Goal: Information Seeking & Learning: Find specific fact

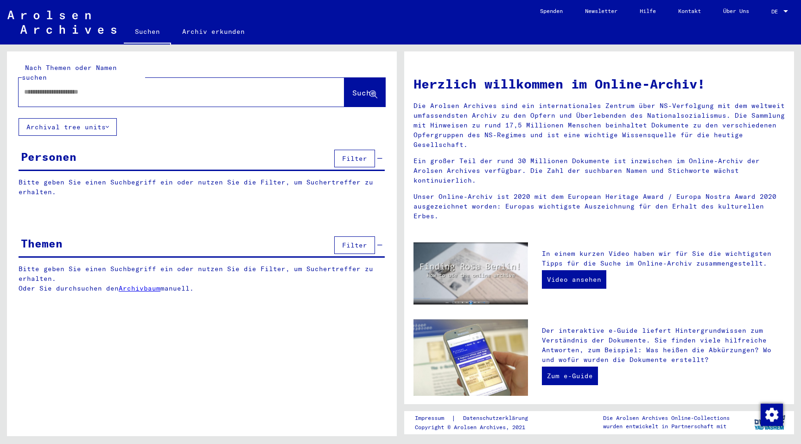
click at [60, 87] on input "text" at bounding box center [170, 92] width 292 height 10
type input "*"
type input "**********"
click at [354, 78] on button "Suche" at bounding box center [364, 92] width 41 height 29
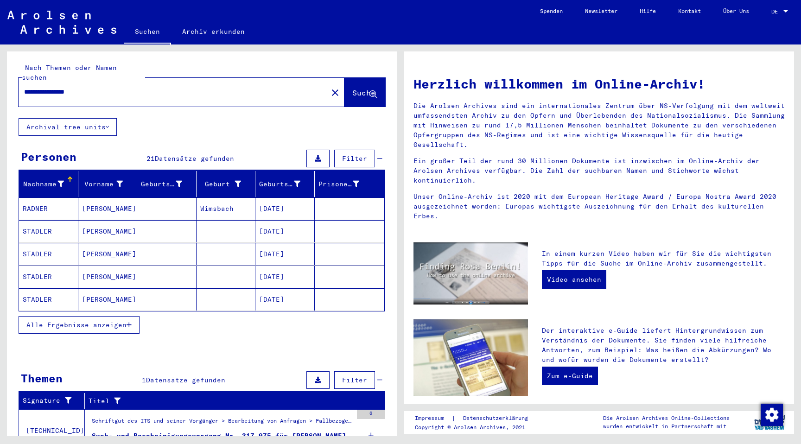
click at [94, 323] on button "Alle Ergebnisse anzeigen" at bounding box center [79, 325] width 121 height 18
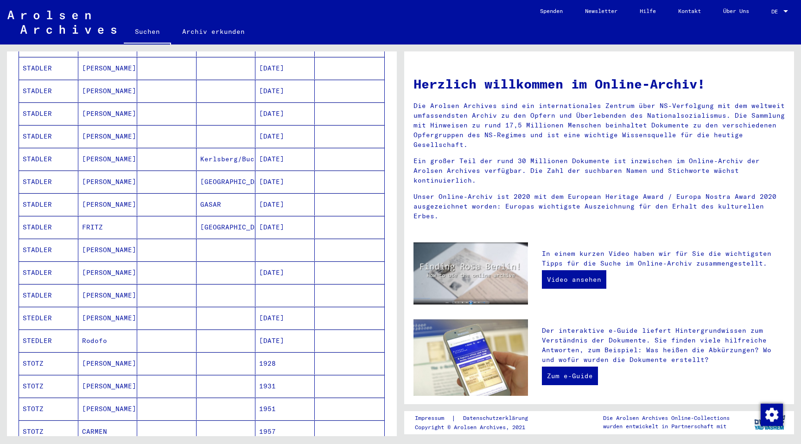
scroll to position [228, 0]
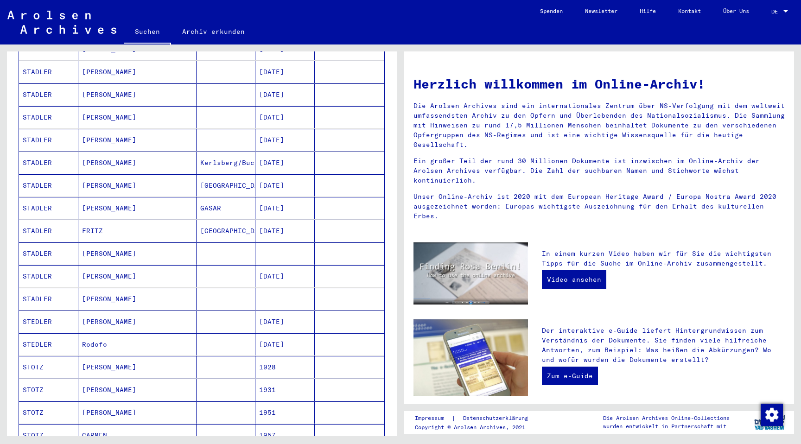
click at [188, 242] on mat-cell at bounding box center [166, 253] width 59 height 22
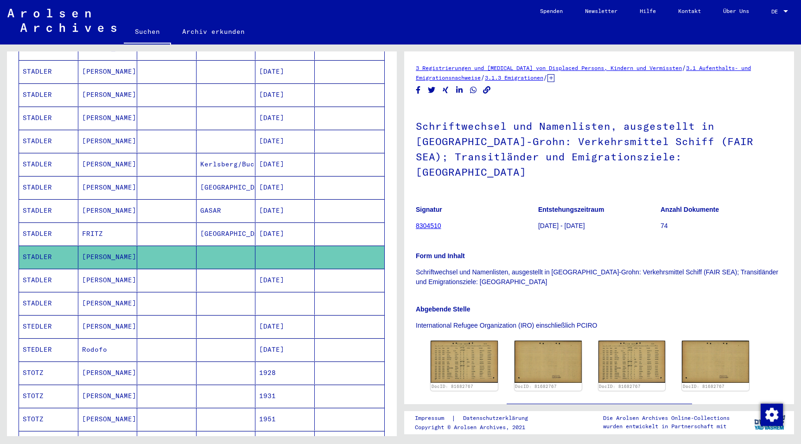
click at [322, 222] on mat-cell at bounding box center [350, 233] width 70 height 23
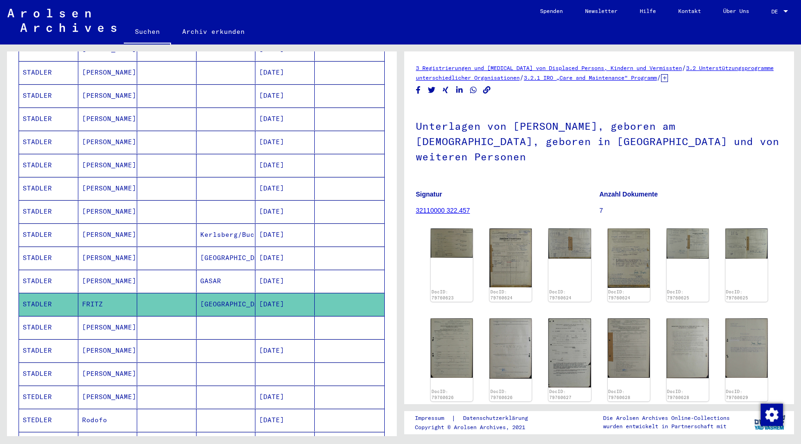
scroll to position [126, 0]
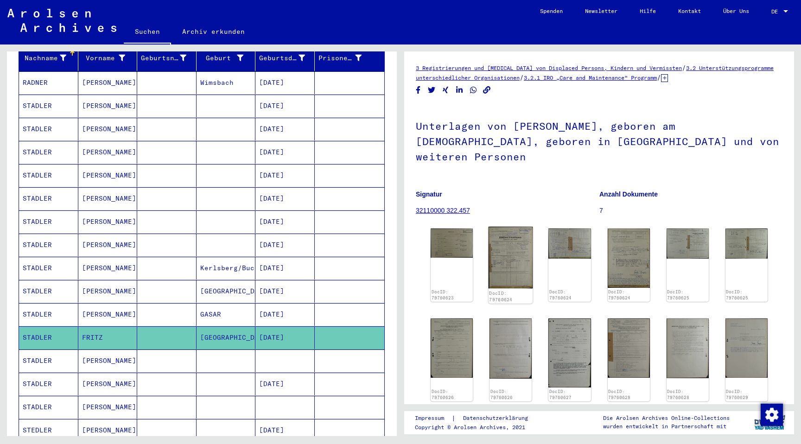
click at [506, 227] on img at bounding box center [510, 258] width 44 height 62
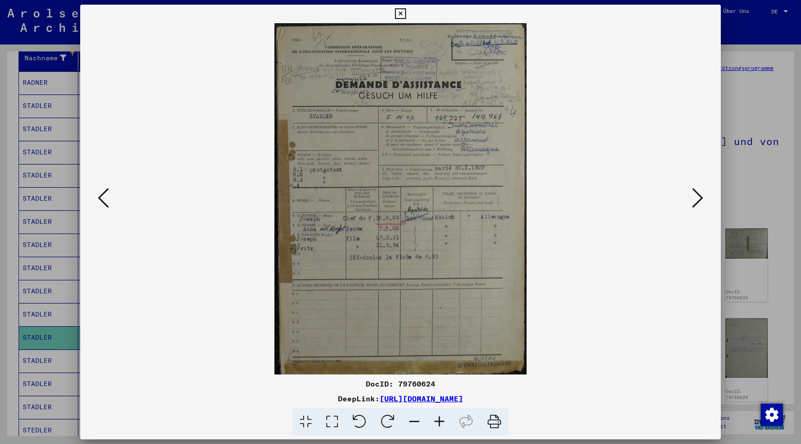
click at [673, 208] on img at bounding box center [400, 198] width 577 height 351
click at [701, 194] on icon at bounding box center [697, 198] width 11 height 22
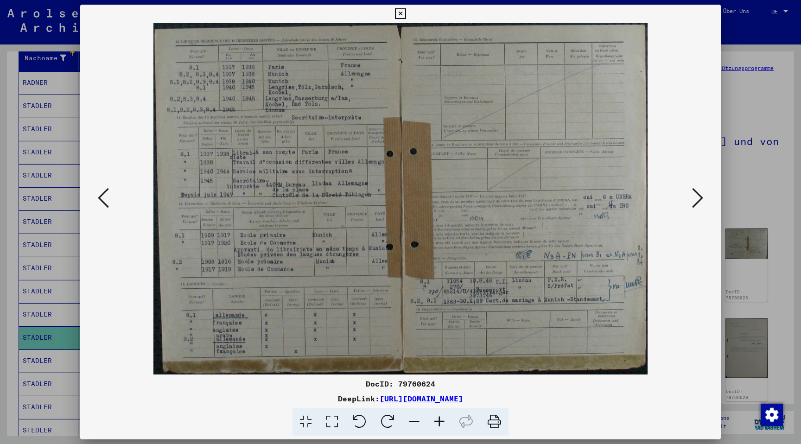
click at [760, 152] on div at bounding box center [400, 222] width 801 height 444
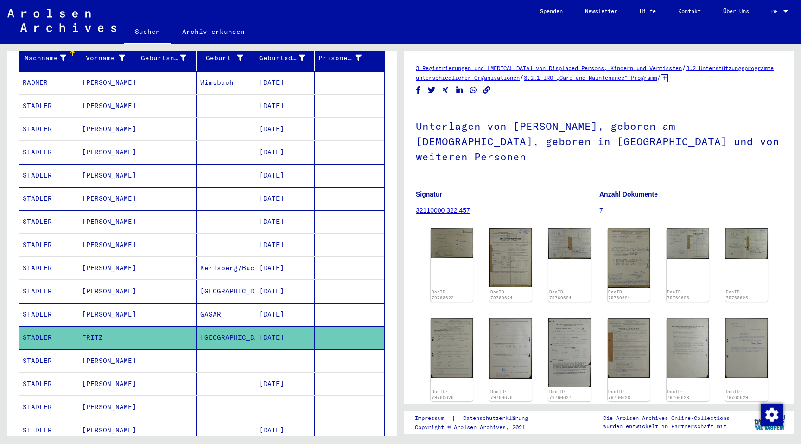
scroll to position [0, 0]
